Goal: Understand site structure: Understand site structure

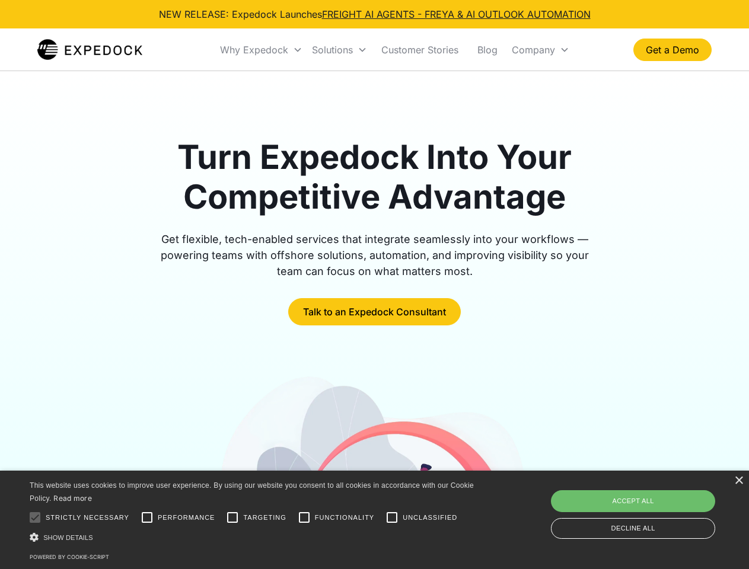
click at [262, 50] on div "Why Expedock" at bounding box center [254, 50] width 68 height 12
click at [339, 50] on div "Solutions" at bounding box center [332, 50] width 41 height 12
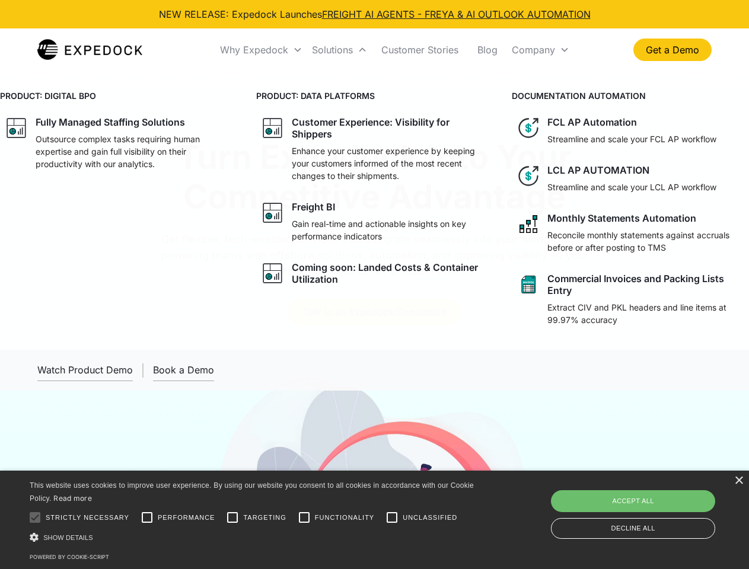
click at [540, 50] on div "Company" at bounding box center [533, 50] width 43 height 12
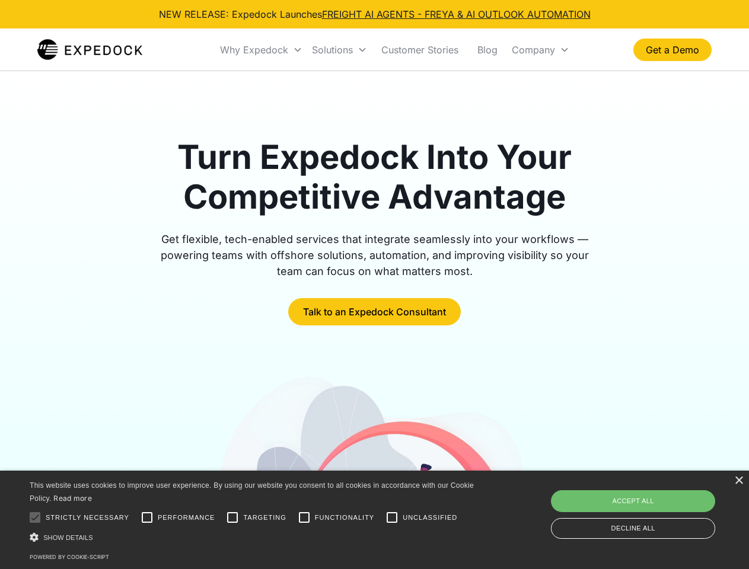
click at [35, 518] on div at bounding box center [35, 518] width 24 height 24
click at [147, 518] on input "Performance" at bounding box center [147, 518] width 24 height 24
checkbox input "true"
click at [232, 518] on input "Targeting" at bounding box center [233, 518] width 24 height 24
checkbox input "true"
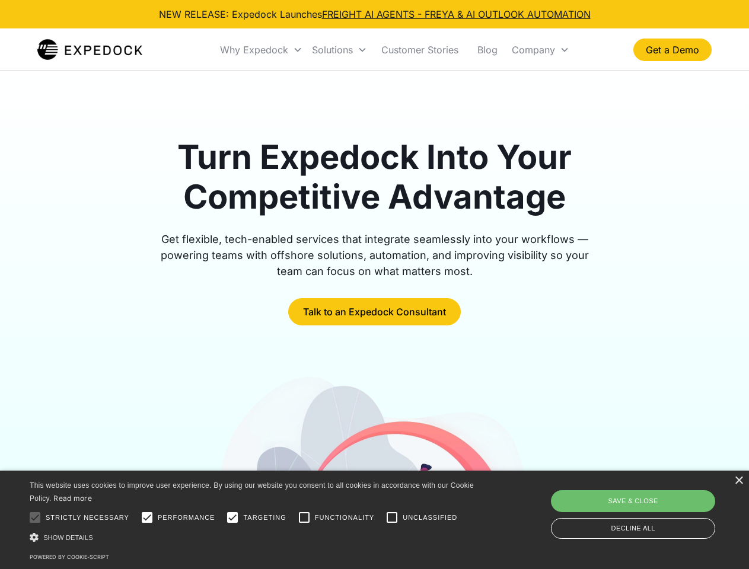
click at [304, 518] on input "Functionality" at bounding box center [304, 518] width 24 height 24
checkbox input "true"
click at [392, 518] on input "Unclassified" at bounding box center [392, 518] width 24 height 24
checkbox input "true"
click at [254, 537] on div "Show details Hide details" at bounding box center [254, 537] width 448 height 12
